Goal: Information Seeking & Learning: Learn about a topic

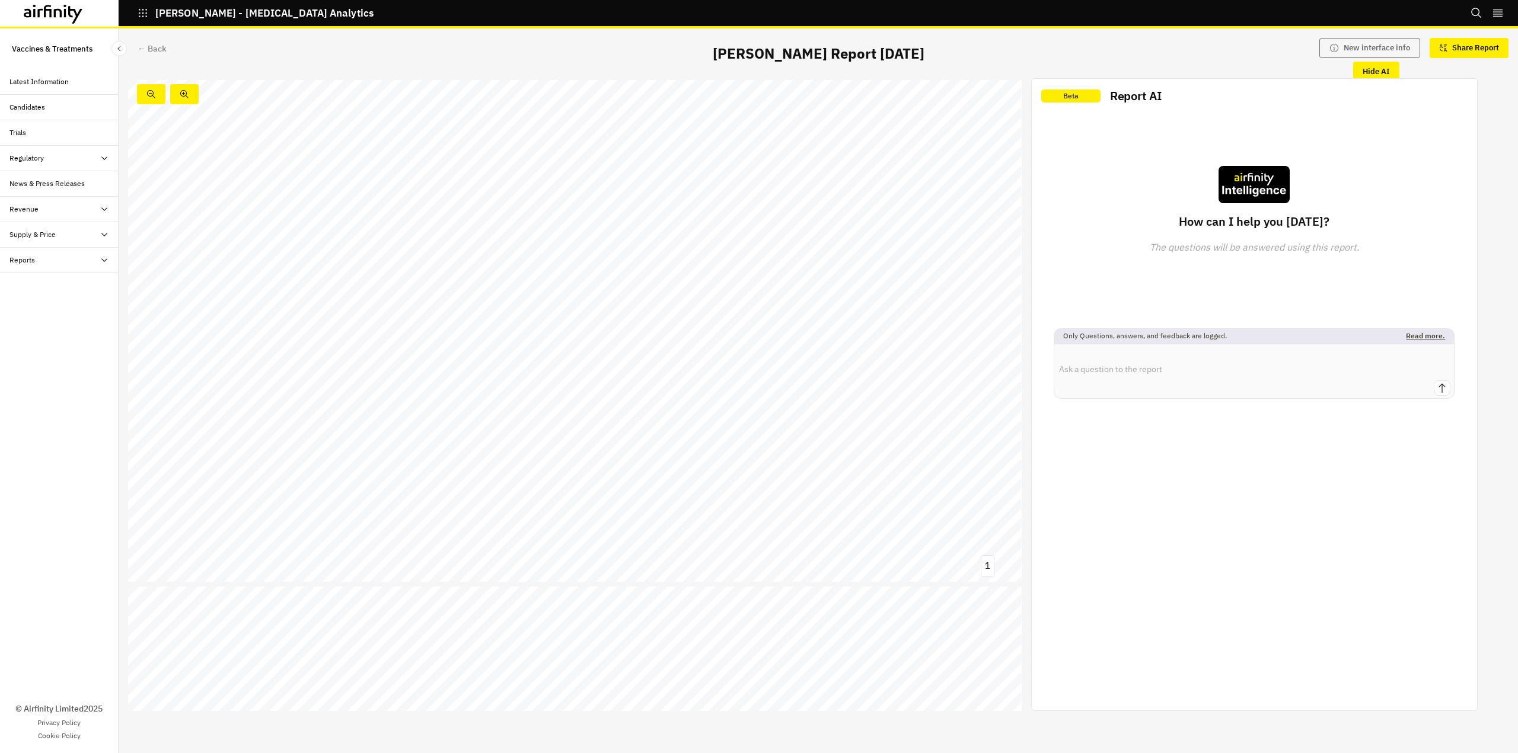
scroll to position [3490, 0]
click at [465, 718] on div "← Back [PERSON_NAME] Report [DATE] New interface info Share Report Hide AI [DAT…" at bounding box center [818, 390] width 1399 height 725
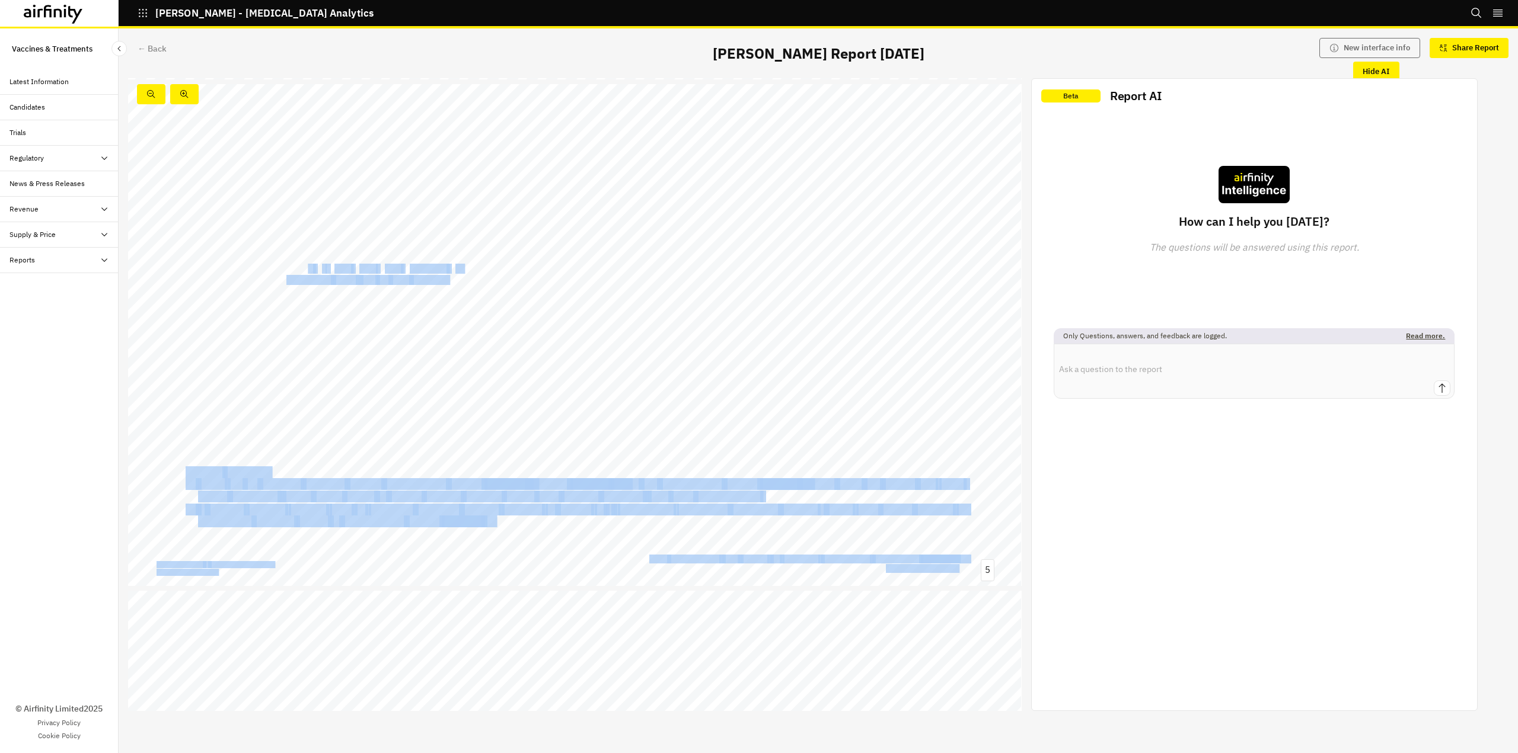
drag, startPoint x: 310, startPoint y: 263, endPoint x: 532, endPoint y: 329, distance: 231.3
click at [414, 263] on div "Idorsia Pharmaceuticals is conducting a Phase I trial for IDOR - [DATE] - 2831,…" at bounding box center [574, 335] width 893 height 503
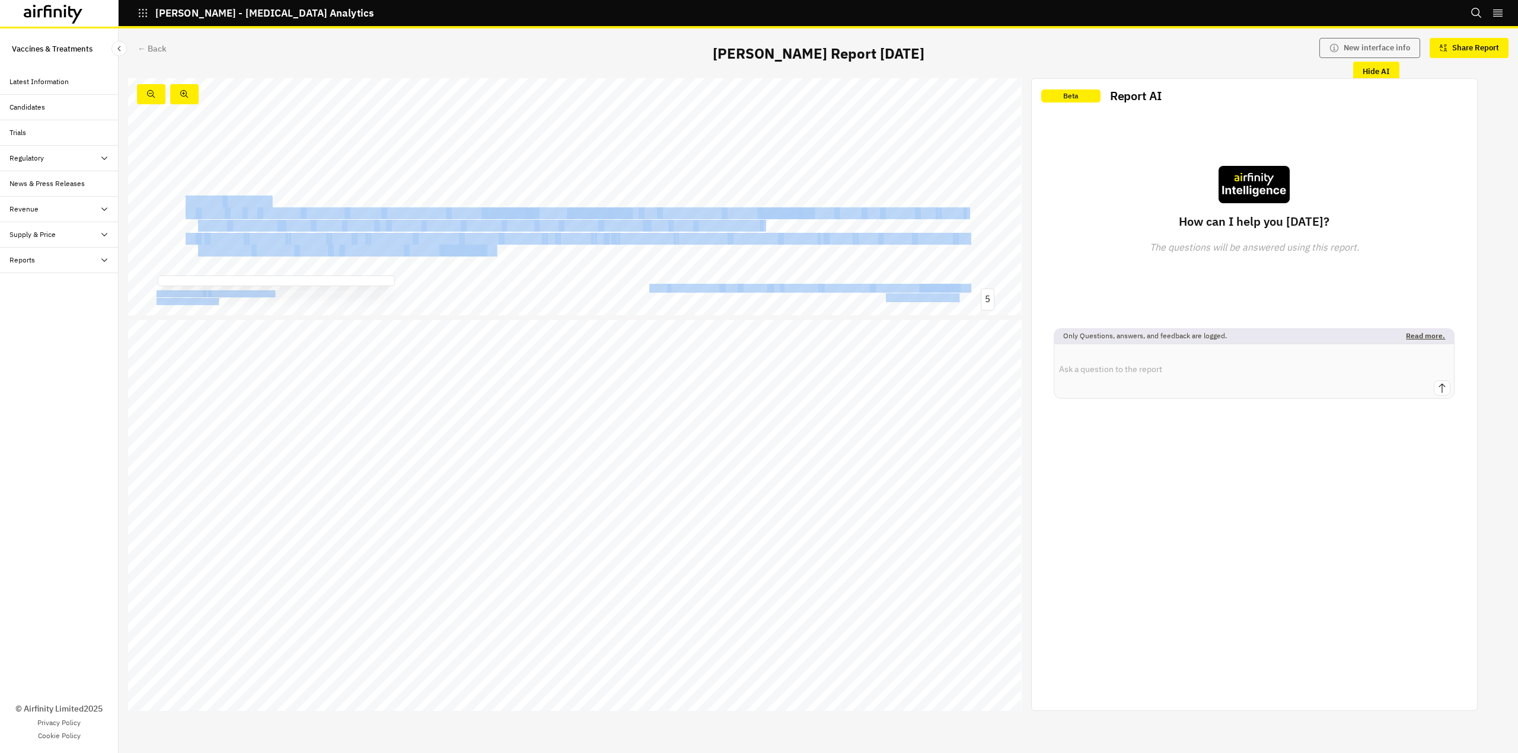
scroll to position [2260, 0]
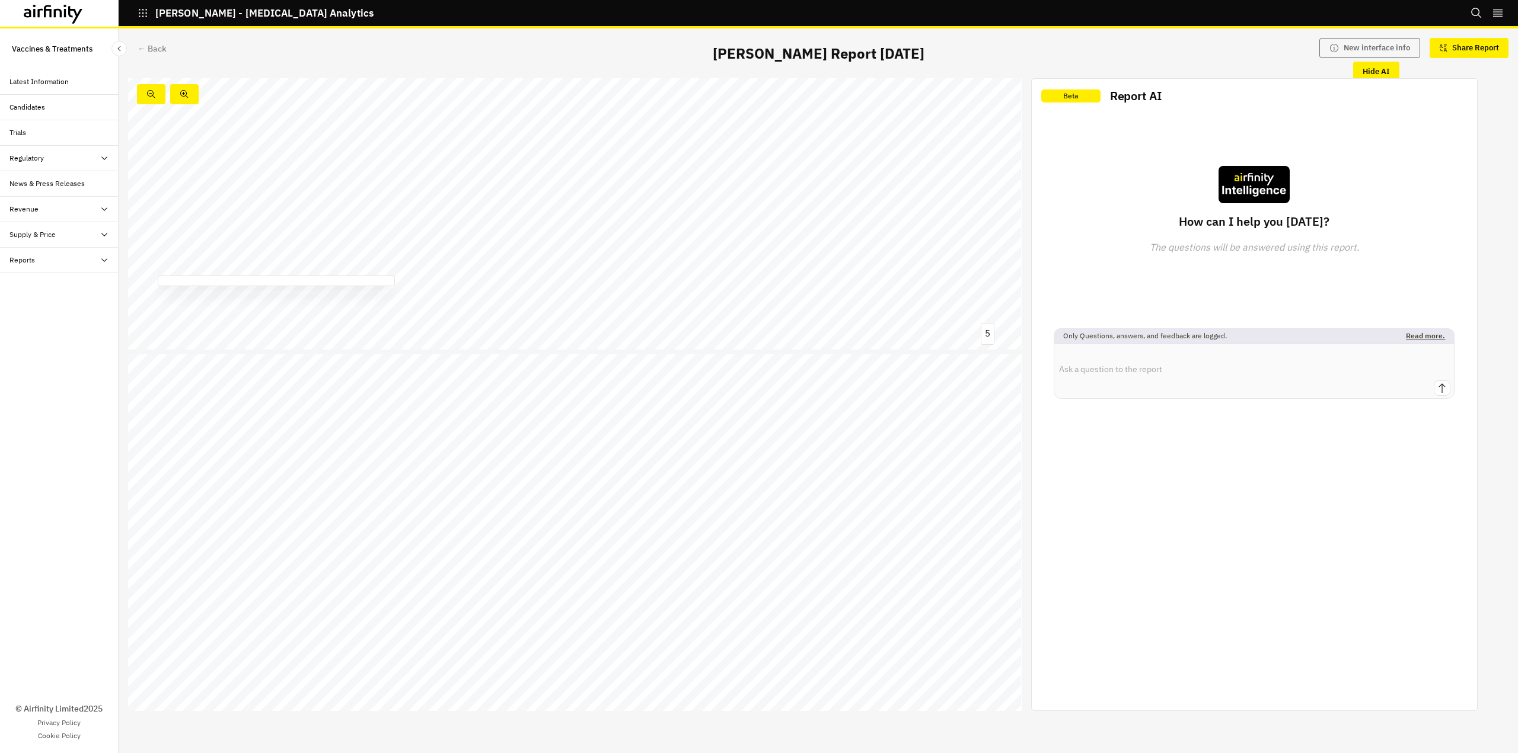
click at [375, 414] on span "Pneumococcal disease vaccines: candidate landscape" at bounding box center [308, 420] width 315 height 13
click at [156, 394] on span "[PERSON_NAME]’s Capvaxive receives positive CHMP opinion; SK/[PERSON_NAME]'s SP…" at bounding box center [597, 395] width 892 height 13
click at [1118, 381] on div at bounding box center [1253, 371] width 401 height 55
click at [1126, 369] on textarea at bounding box center [1254, 362] width 400 height 36
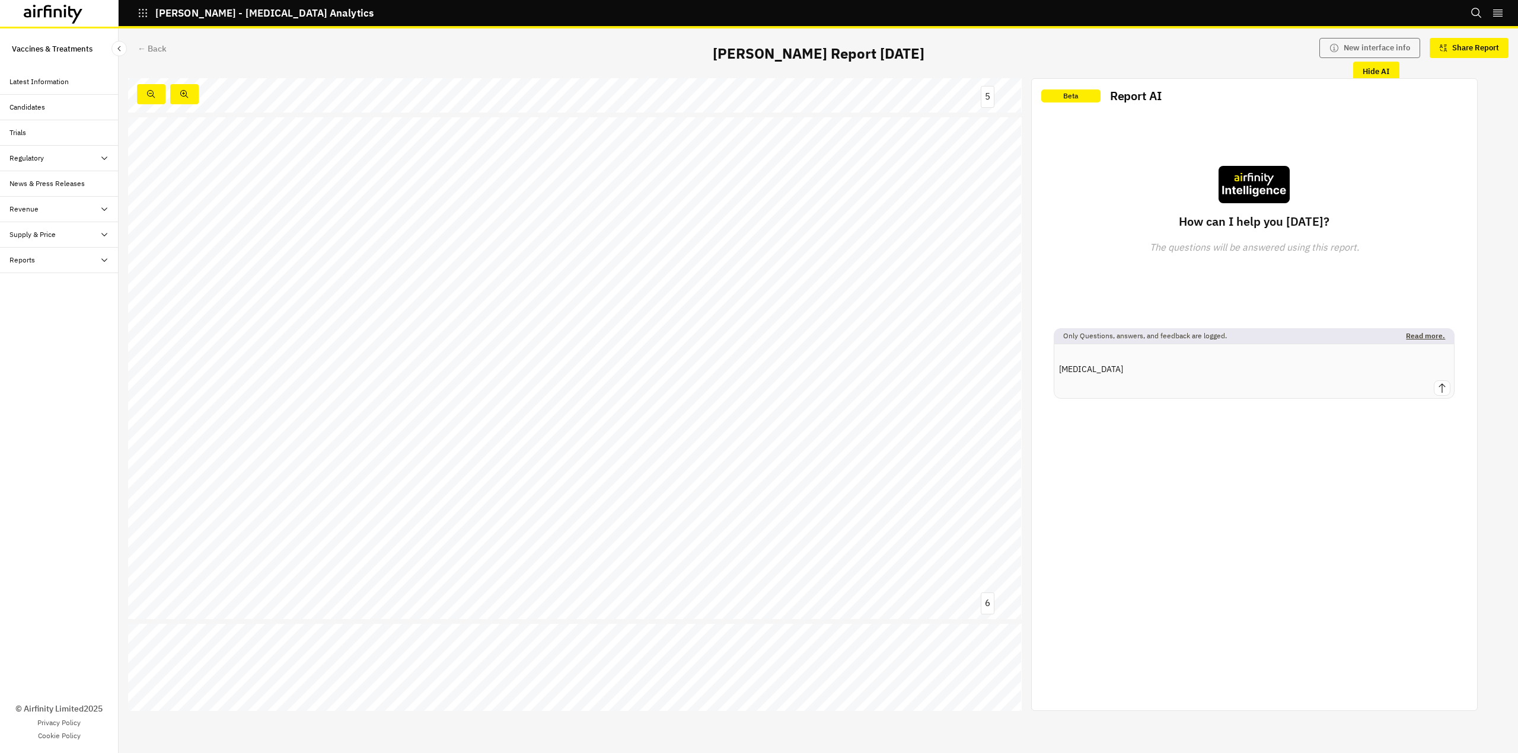
type textarea "[MEDICAL_DATA]"
click at [74, 11] on icon at bounding box center [53, 14] width 59 height 19
